Goal: Task Accomplishment & Management: Manage account settings

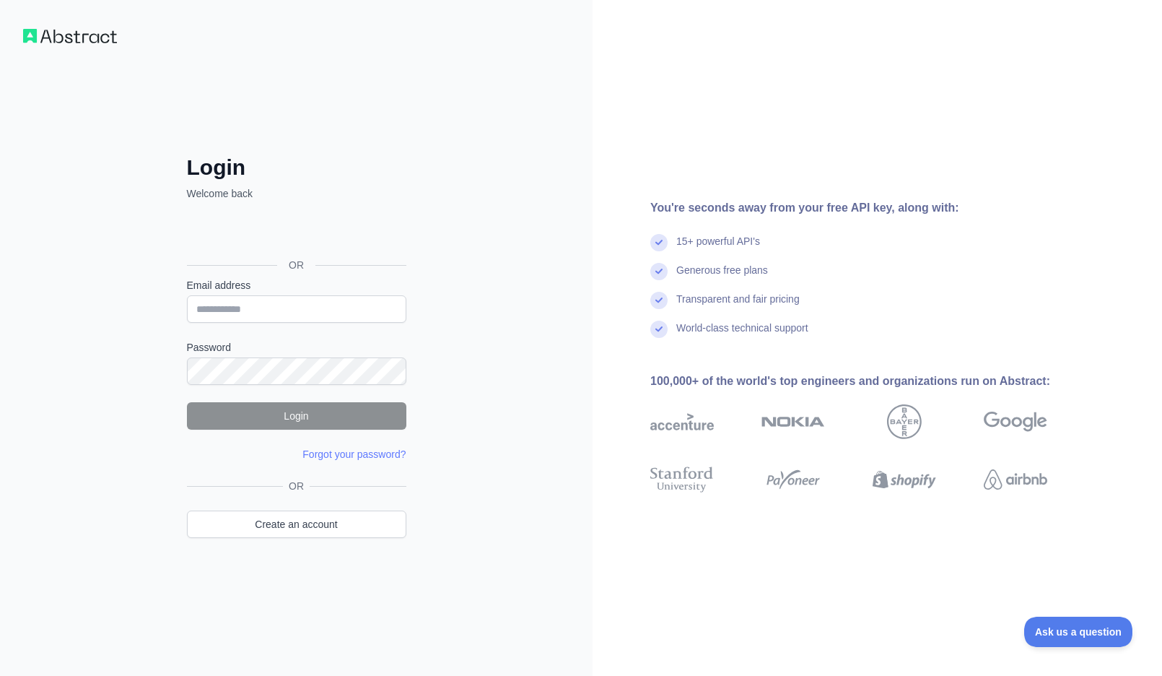
click at [421, 148] on div "Login Welcome back OR Email address Password Login Forgot your password? Please…" at bounding box center [296, 338] width 277 height 482
drag, startPoint x: 261, startPoint y: 320, endPoint x: 267, endPoint y: 315, distance: 8.7
click at [261, 320] on input "Email address" at bounding box center [296, 308] width 219 height 27
type input "**********"
click at [344, 523] on link "Create an account" at bounding box center [296, 523] width 219 height 27
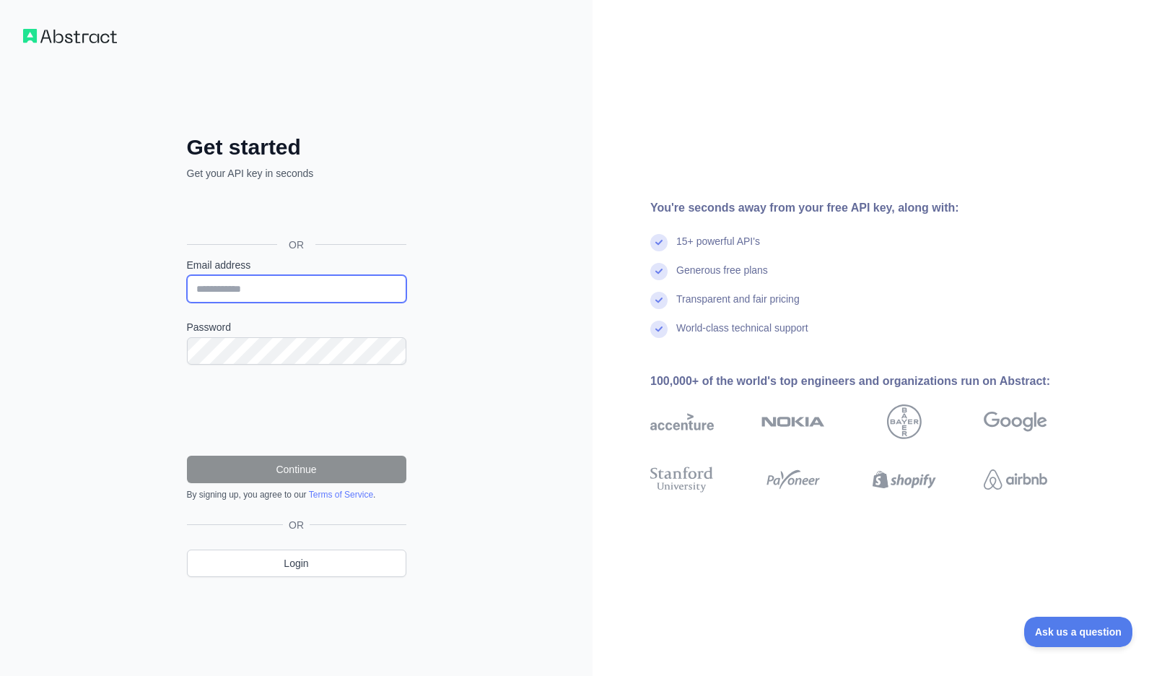
click at [258, 293] on input "Email address" at bounding box center [296, 288] width 219 height 27
type input "**********"
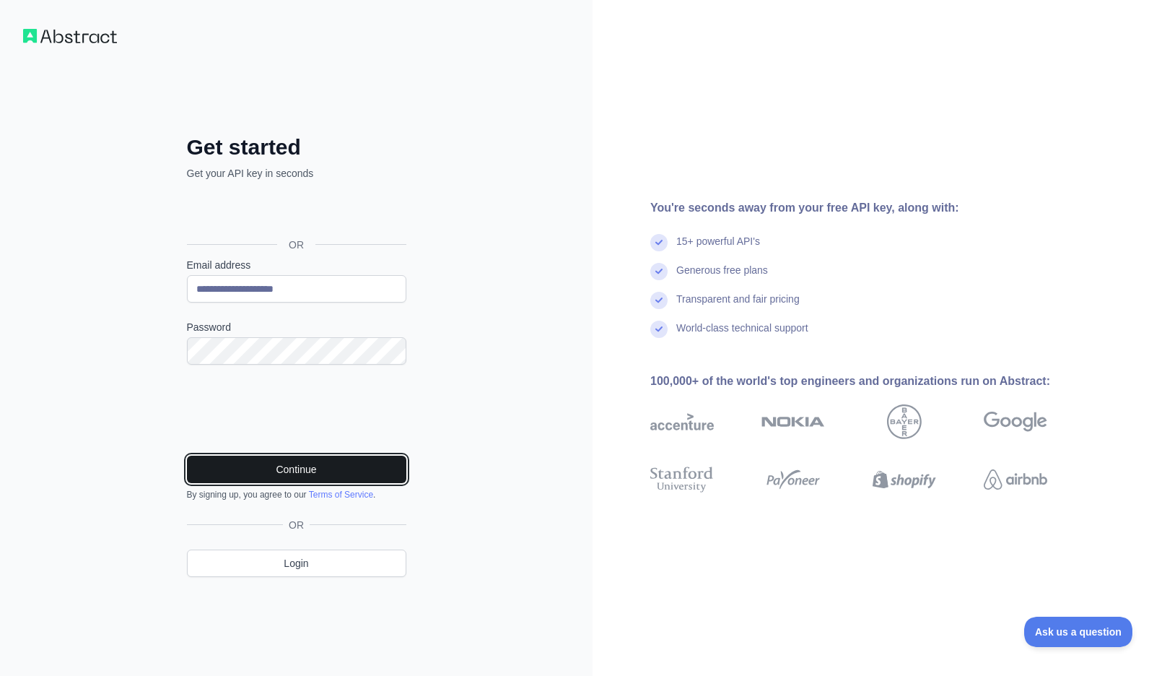
click at [286, 464] on button "Continue" at bounding box center [296, 468] width 219 height 27
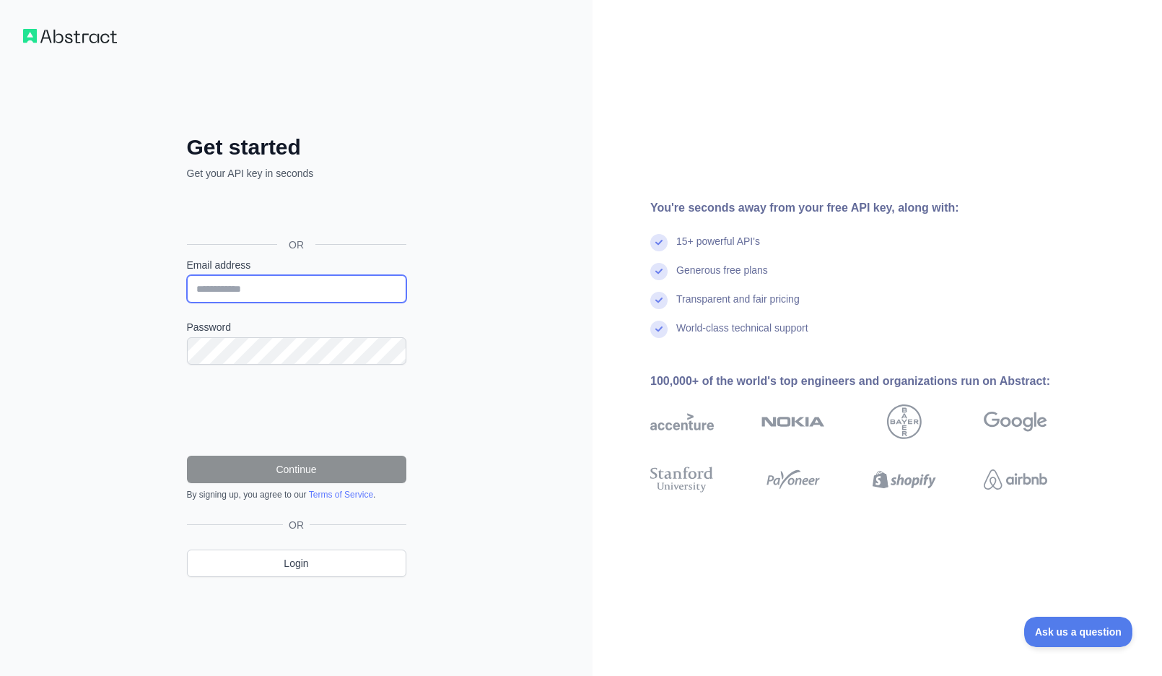
click at [236, 289] on input "Email address" at bounding box center [296, 288] width 219 height 27
type input "**********"
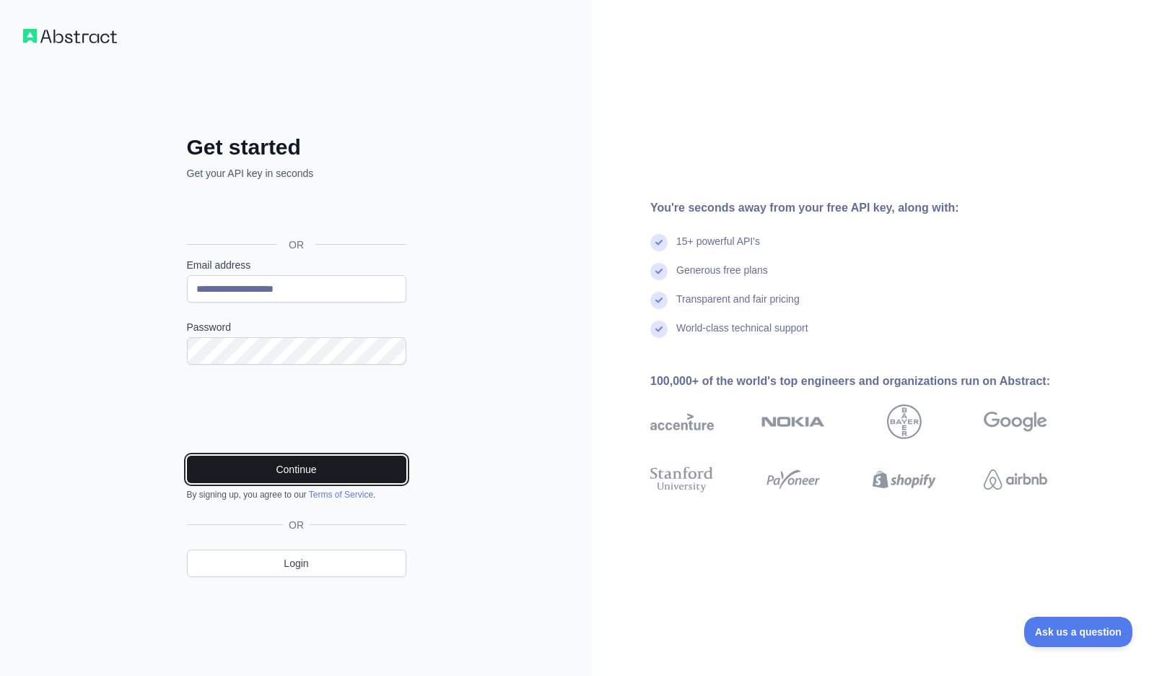
click at [281, 474] on button "Continue" at bounding box center [296, 468] width 219 height 27
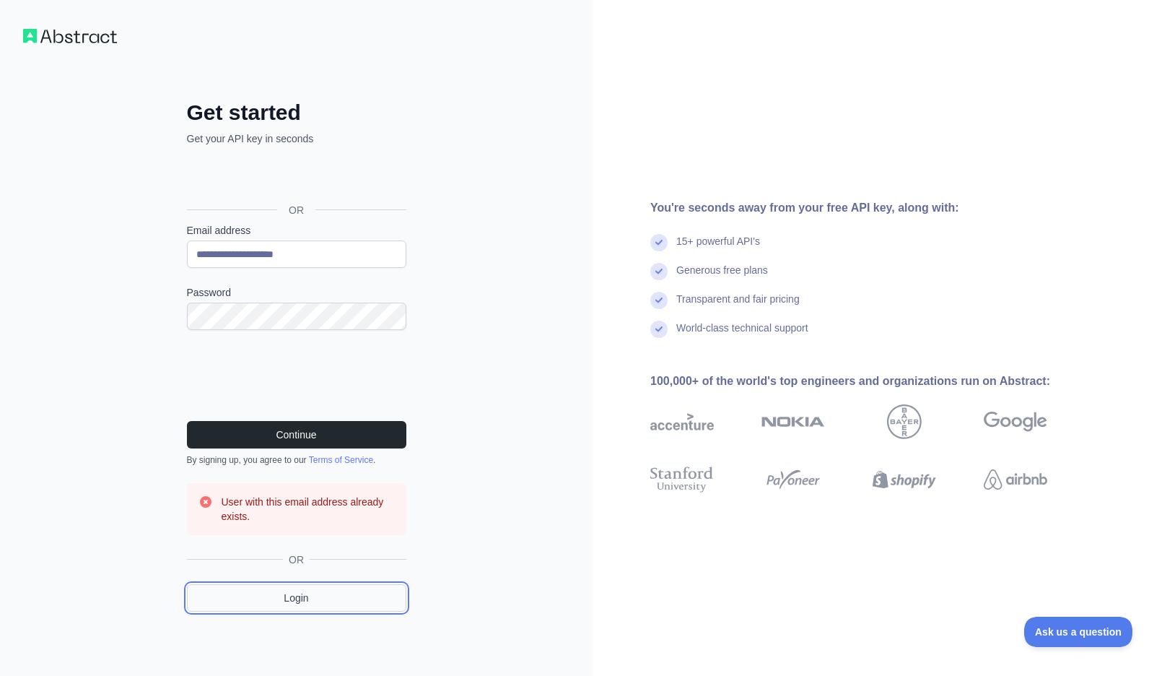
click at [299, 598] on link "Login" at bounding box center [296, 597] width 219 height 27
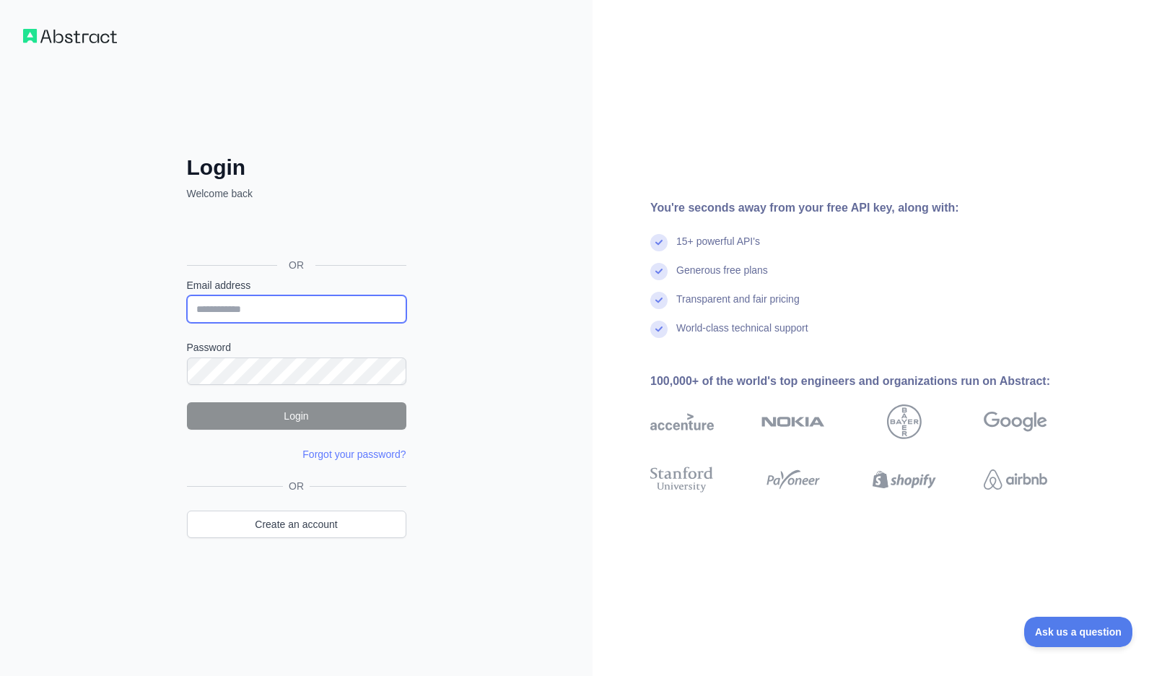
click at [245, 316] on input "Email address" at bounding box center [296, 308] width 219 height 27
type input "**********"
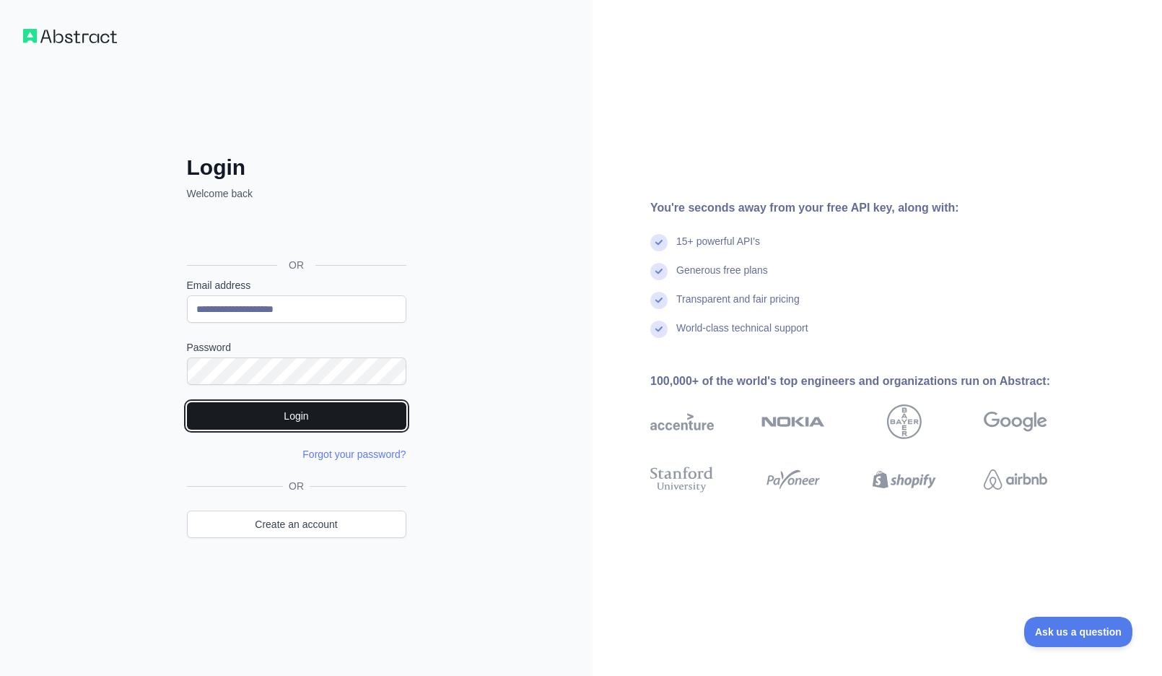
click at [315, 414] on button "Login" at bounding box center [296, 415] width 219 height 27
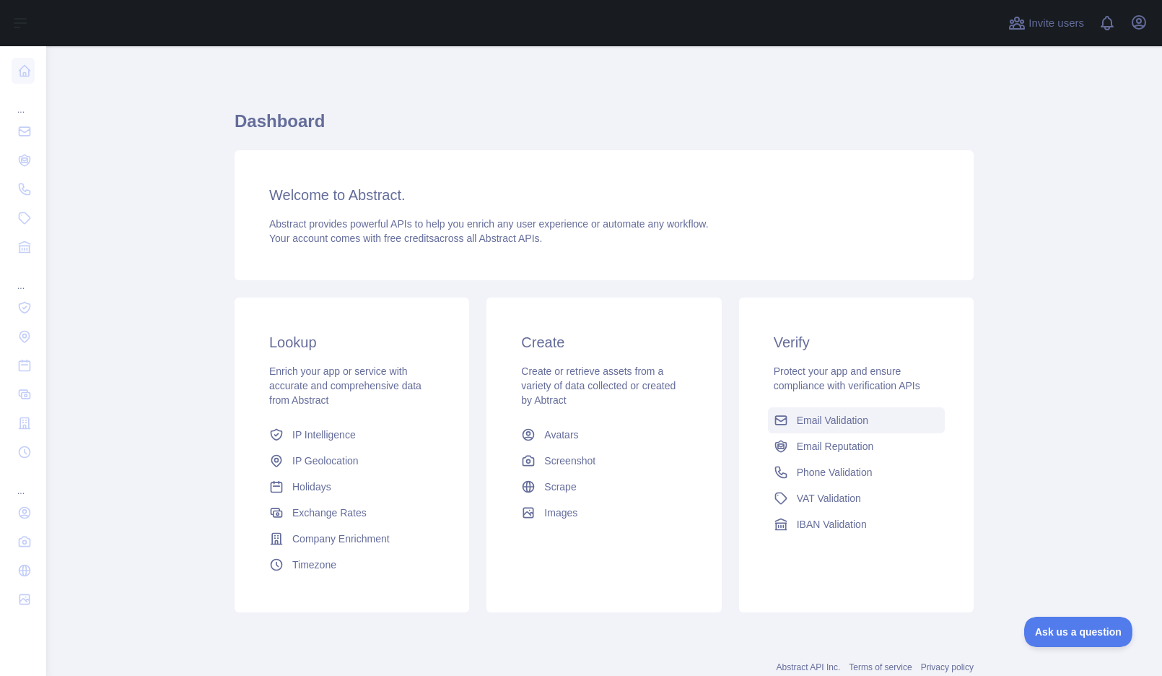
click at [823, 419] on span "Email Validation" at bounding box center [832, 420] width 71 height 14
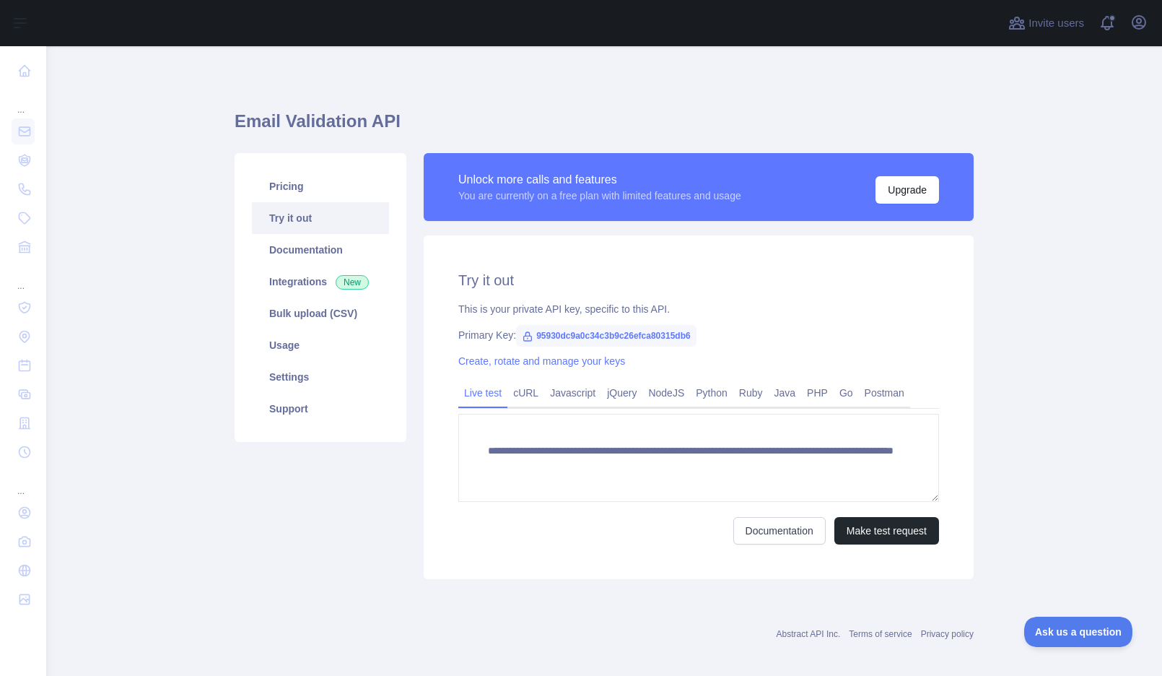
click at [524, 340] on icon at bounding box center [528, 336] width 8 height 9
click at [522, 339] on icon at bounding box center [528, 337] width 12 height 12
click at [524, 339] on icon at bounding box center [528, 336] width 8 height 9
click at [522, 339] on icon at bounding box center [528, 337] width 12 height 12
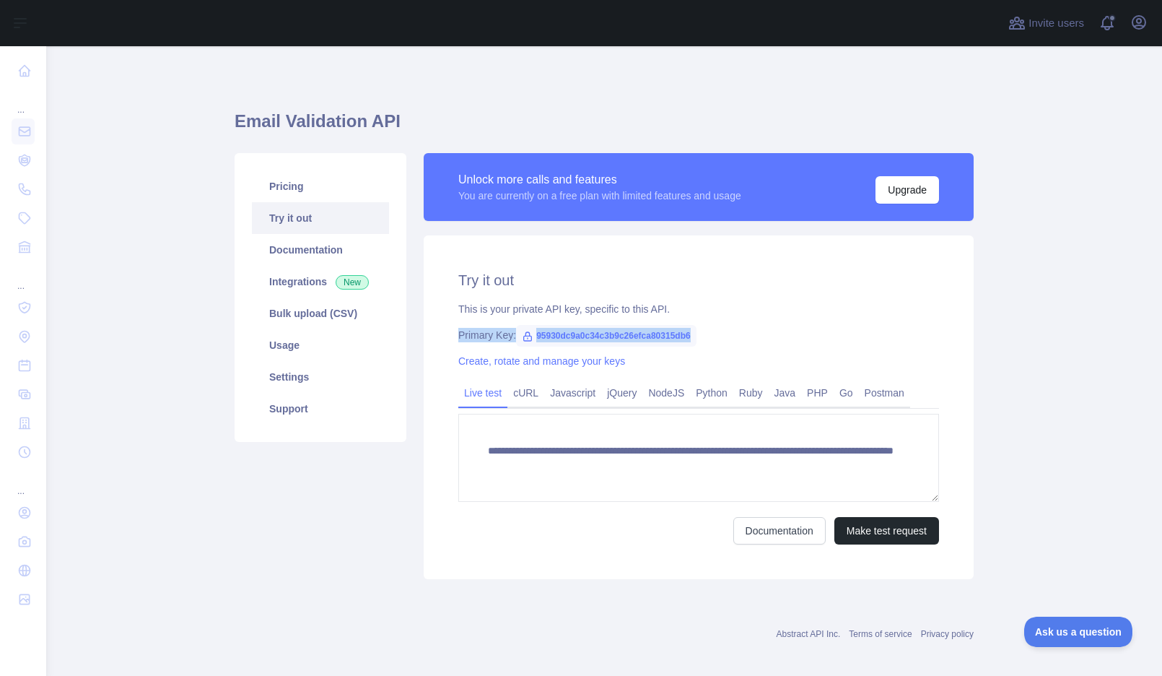
click at [522, 339] on icon at bounding box center [528, 337] width 12 height 12
click at [543, 361] on link "Create, rotate and manage your keys" at bounding box center [541, 361] width 167 height 12
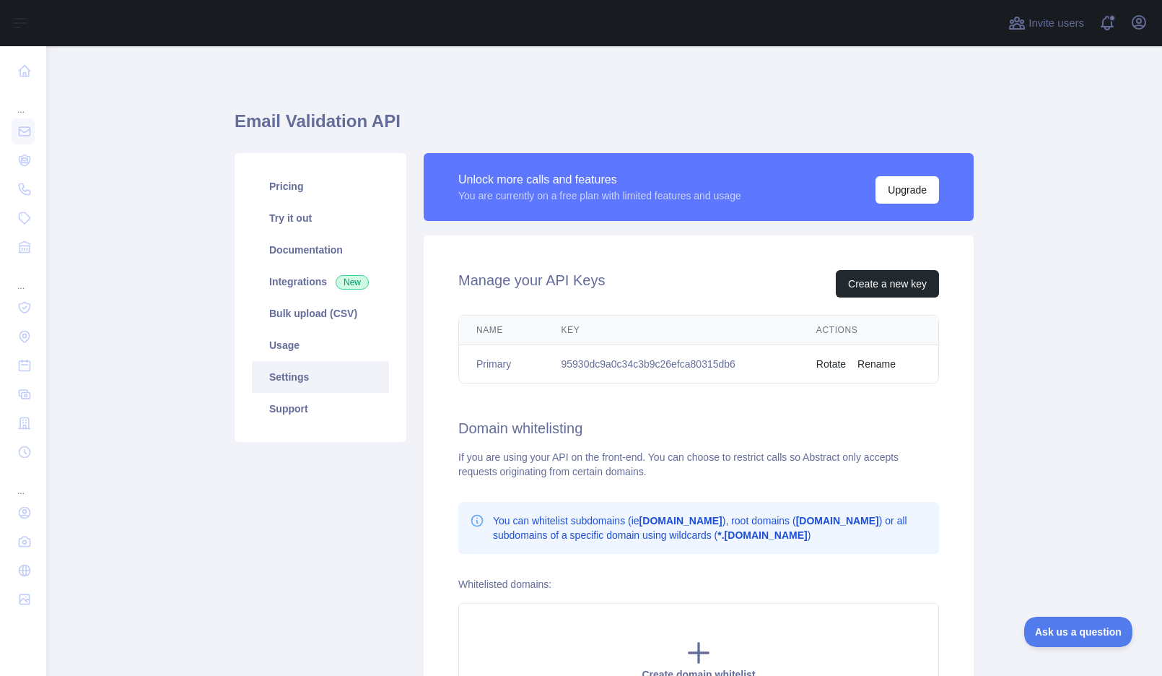
drag, startPoint x: 561, startPoint y: 360, endPoint x: 577, endPoint y: 363, distance: 16.1
click at [570, 360] on td "95930dc9a0c34c3b9c26efca80315db6" at bounding box center [671, 364] width 255 height 38
click at [756, 360] on td "95930dc9a0c34c3b9c26efca80315db6" at bounding box center [671, 364] width 255 height 38
drag, startPoint x: 746, startPoint y: 359, endPoint x: 544, endPoint y: 357, distance: 202.1
click at [536, 366] on tr "Primary 95930dc9a0c34c3b9c26efca80315db6 Rotate Rename" at bounding box center [698, 364] width 479 height 38
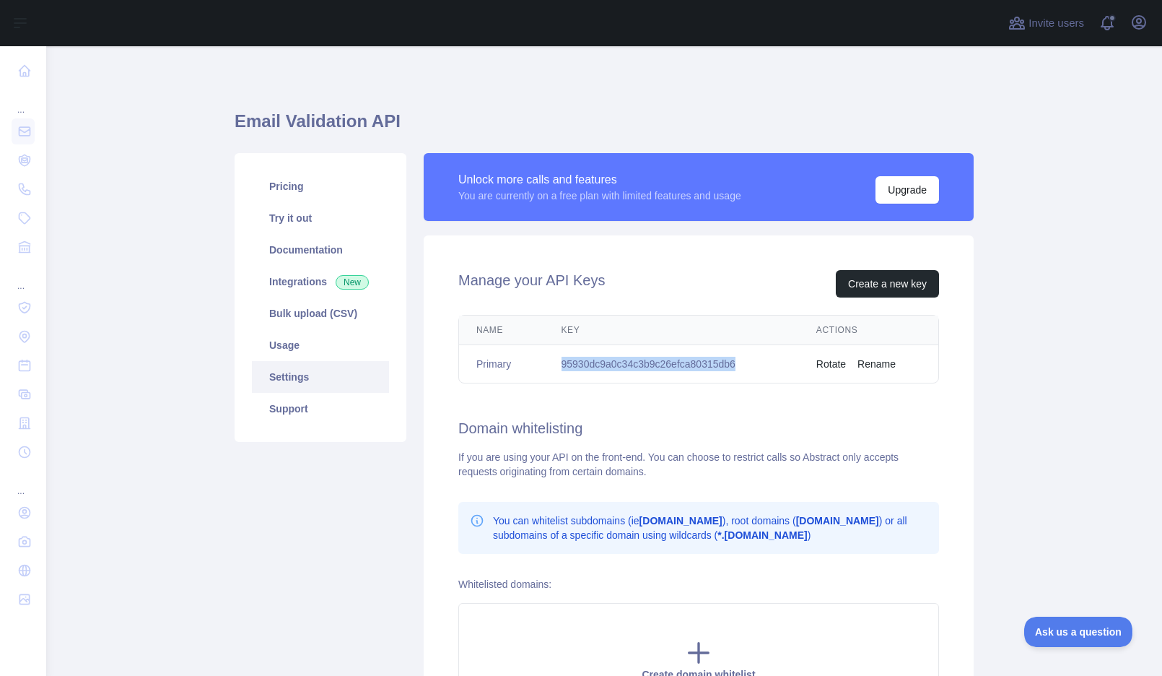
copy tr "95930dc9a0c34c3b9c26efca80315db6"
click at [807, 244] on div "Manage your API Keys Create a new key Name Key Actions Primary 95930dc9a0c34c3b…" at bounding box center [699, 493] width 550 height 516
click at [289, 253] on link "Documentation" at bounding box center [320, 250] width 137 height 32
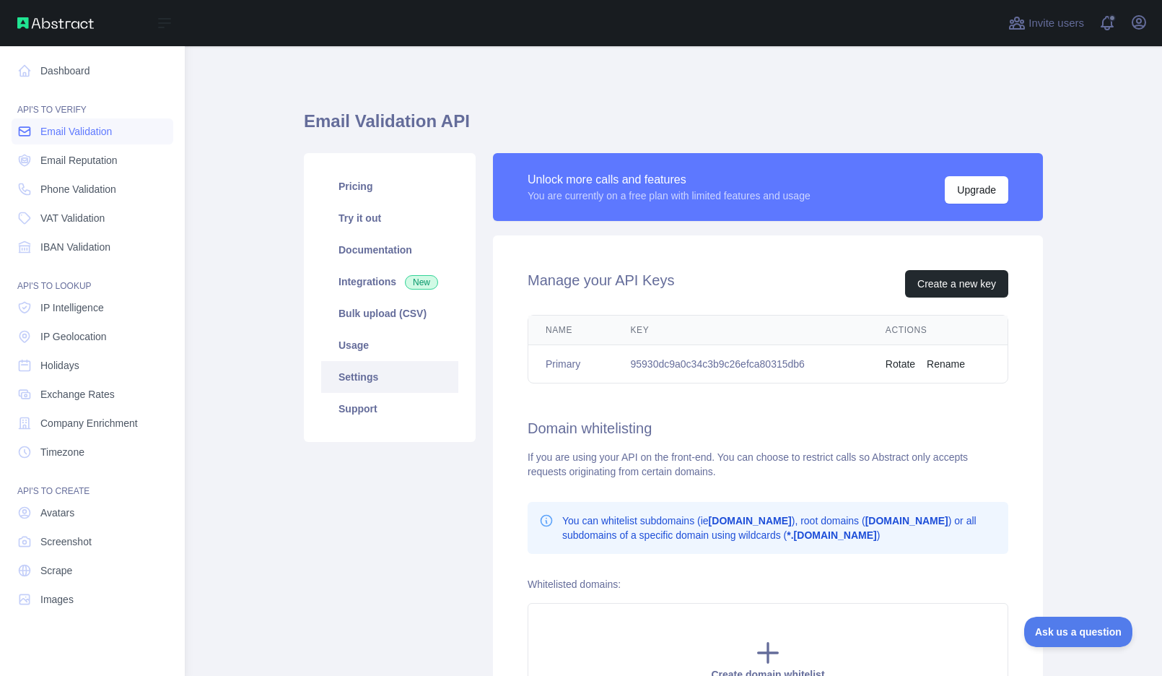
click at [43, 132] on span "Email Validation" at bounding box center [75, 131] width 71 height 14
